Goal: Navigation & Orientation: Understand site structure

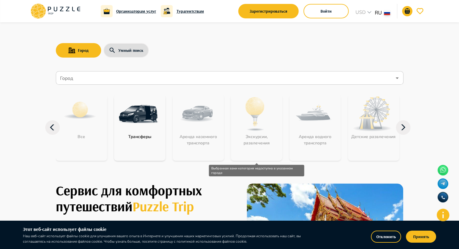
click at [238, 121] on div "Экскурсии, развлечения" at bounding box center [256, 127] width 51 height 66
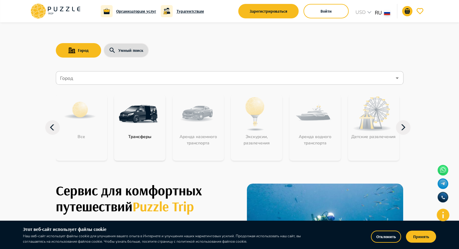
click at [398, 128] on icon at bounding box center [403, 127] width 14 height 14
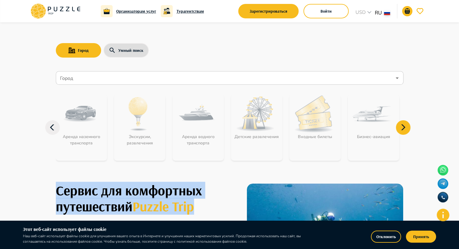
click at [398, 128] on icon at bounding box center [403, 127] width 14 height 14
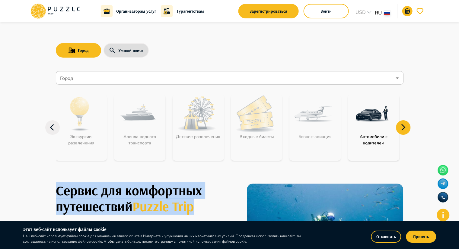
click at [398, 128] on icon at bounding box center [403, 127] width 14 height 14
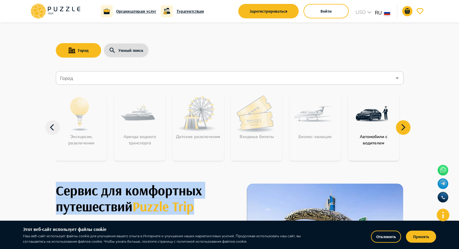
click at [398, 128] on icon at bounding box center [403, 127] width 14 height 14
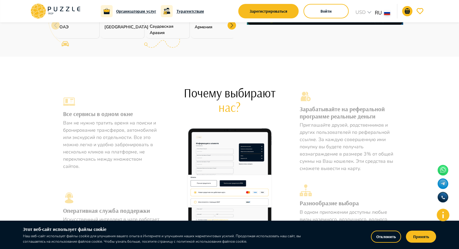
scroll to position [251, 0]
